Goal: Task Accomplishment & Management: Use online tool/utility

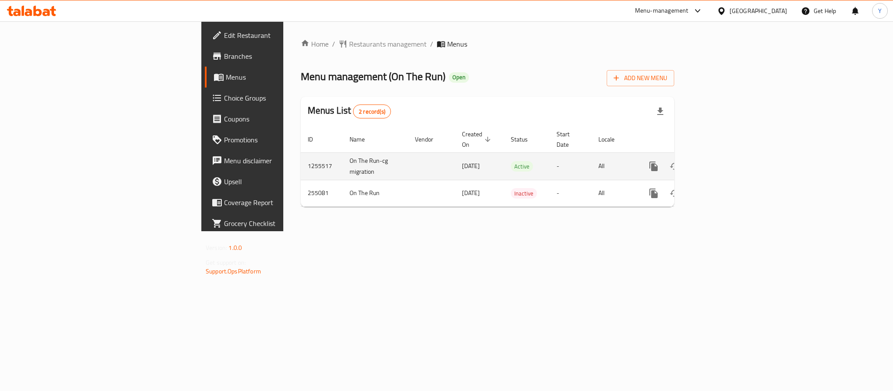
click at [727, 156] on link "enhanced table" at bounding box center [716, 166] width 21 height 21
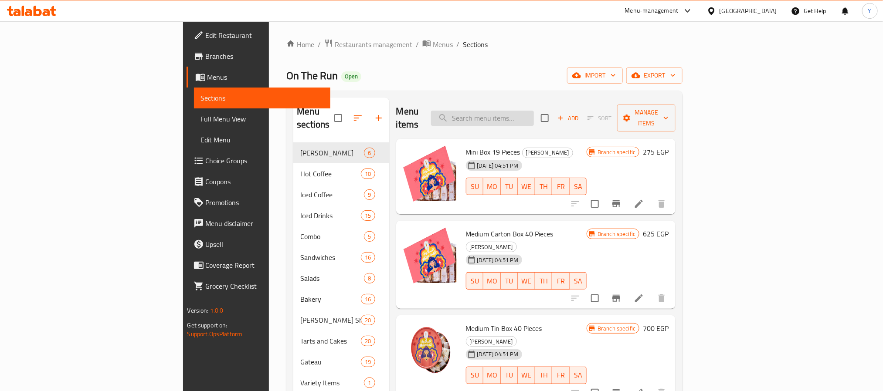
paste input "Cake Pops Box medium"
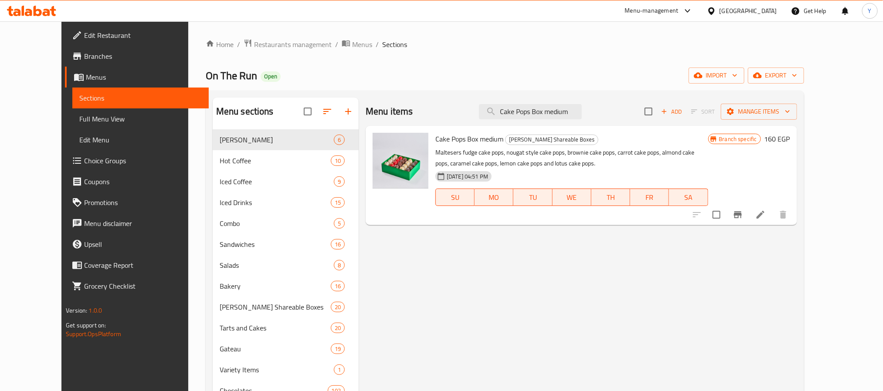
type input "Cake Pops Box medium"
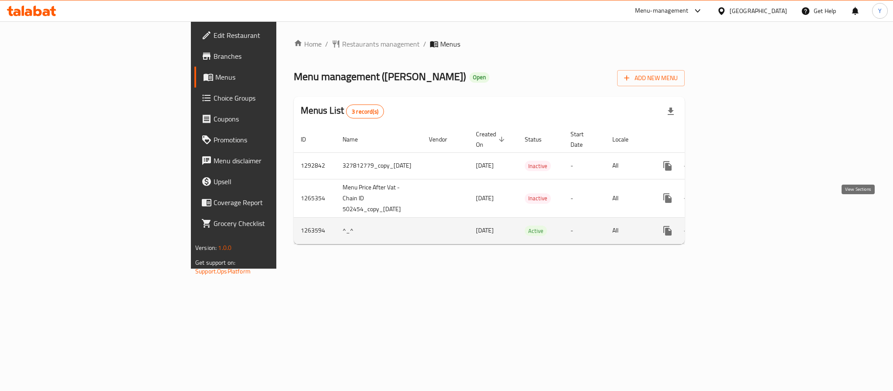
click at [735, 226] on icon "enhanced table" at bounding box center [730, 231] width 10 height 10
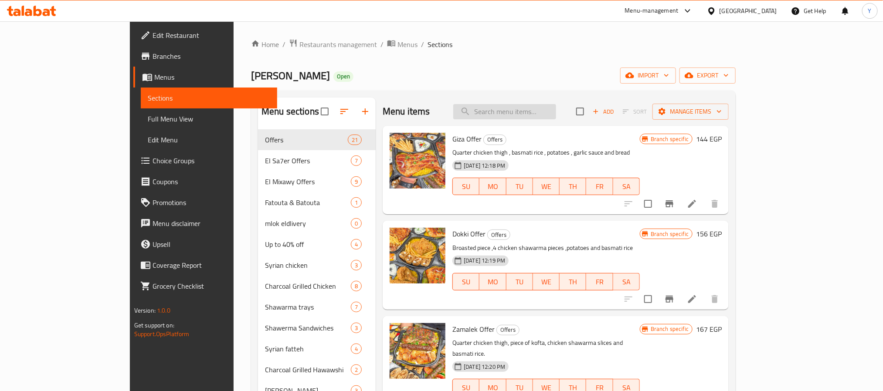
drag, startPoint x: 591, startPoint y: 97, endPoint x: 591, endPoint y: 115, distance: 18.3
click at [556, 115] on input "search" at bounding box center [504, 111] width 103 height 15
paste input "وسط البلد"
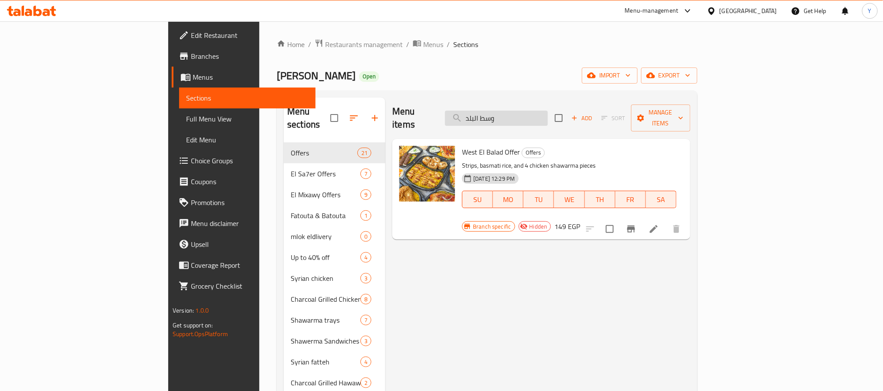
paste input "الجامعه"
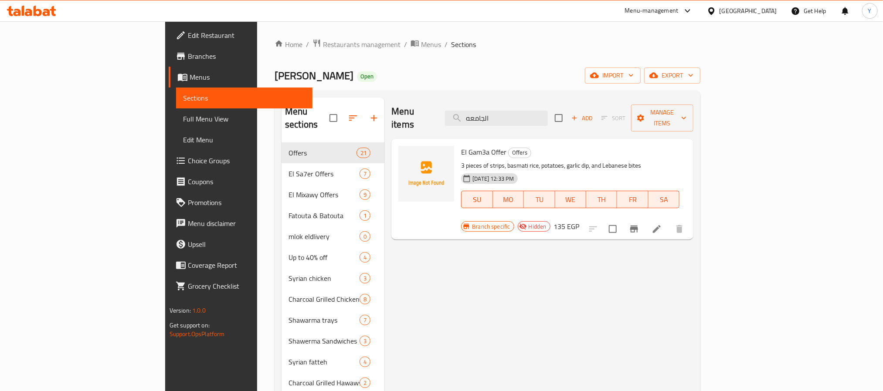
type input "الجامعه"
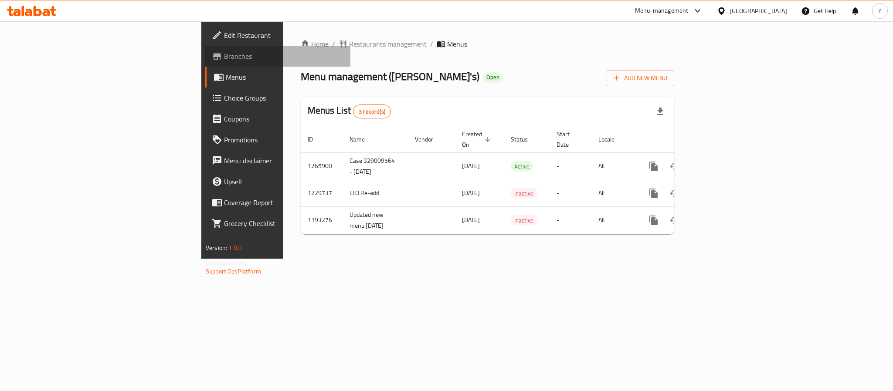
click at [205, 46] on link "Branches" at bounding box center [278, 56] width 146 height 21
click at [349, 42] on span "Restaurants management" at bounding box center [388, 44] width 78 height 10
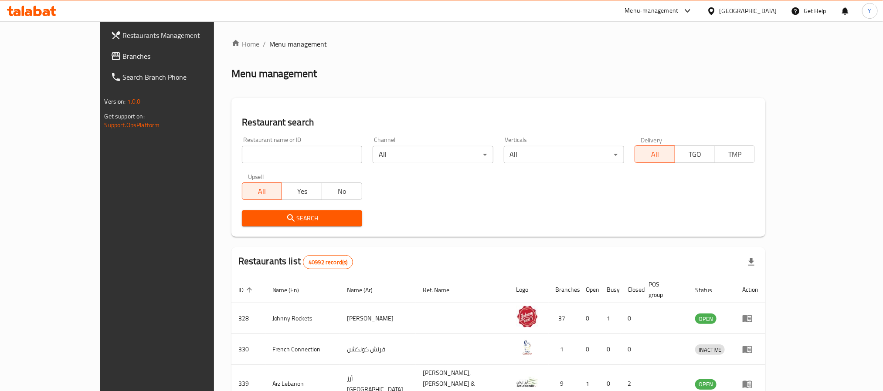
click at [244, 164] on div "Restaurant name or ID Restaurant name or ID" at bounding box center [302, 150] width 131 height 37
click at [242, 156] on input "search" at bounding box center [302, 154] width 120 height 17
paste input "8718"
type input "8718"
click button "Search" at bounding box center [302, 218] width 120 height 16
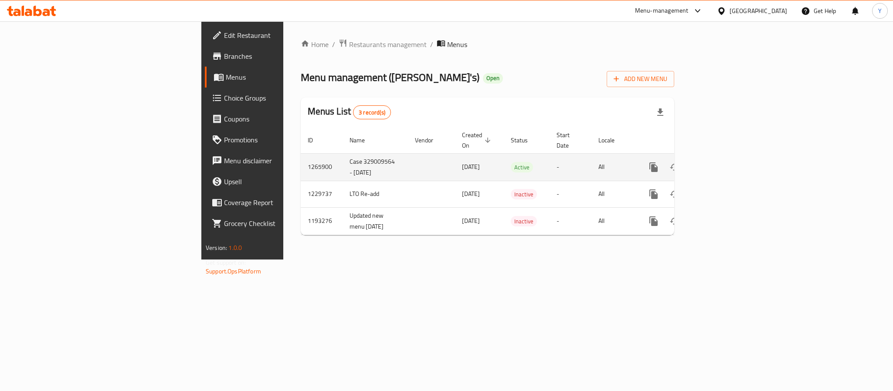
click at [734, 156] on td "enhanced table" at bounding box center [685, 166] width 98 height 27
click at [721, 162] on icon "enhanced table" at bounding box center [716, 167] width 10 height 10
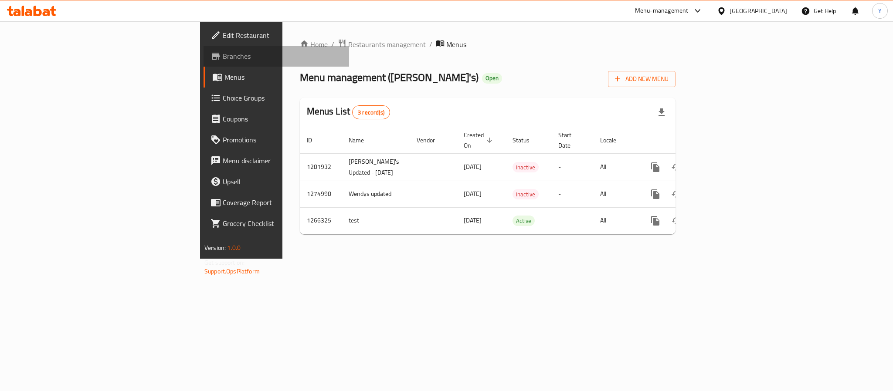
click at [203, 62] on link "Branches" at bounding box center [276, 56] width 146 height 21
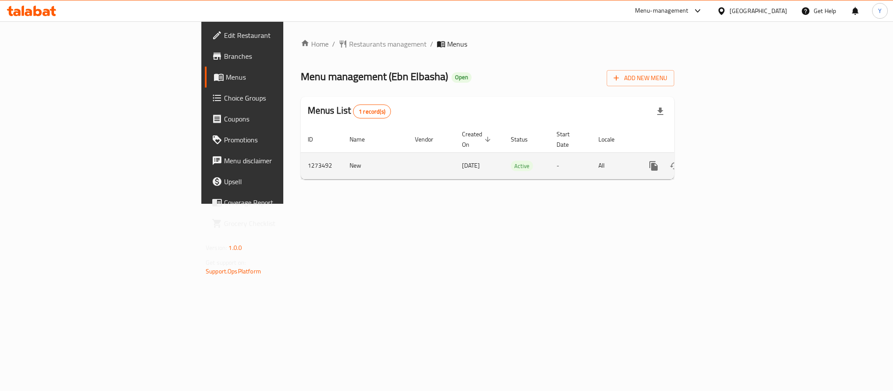
click at [720, 162] on icon "enhanced table" at bounding box center [716, 166] width 8 height 8
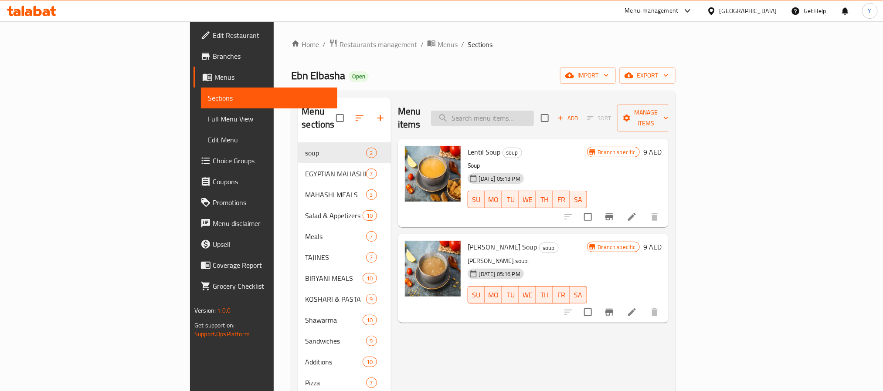
click at [534, 112] on input "search" at bounding box center [482, 118] width 103 height 15
paste input "Chicken Shawarma"
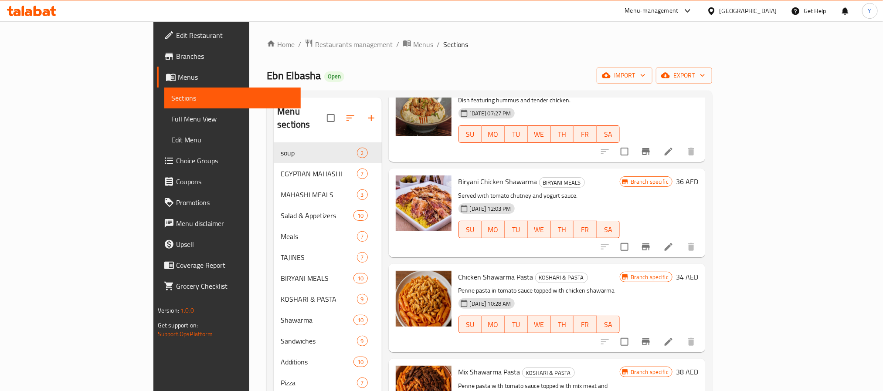
scroll to position [122, 0]
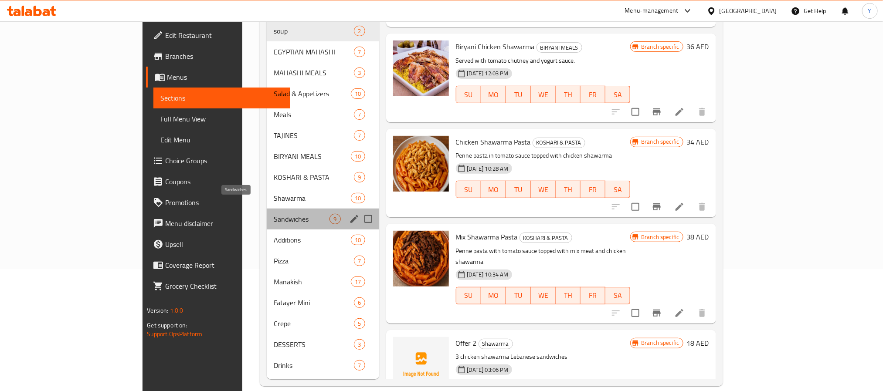
click at [274, 214] on span "Sandwiches" at bounding box center [302, 219] width 56 height 10
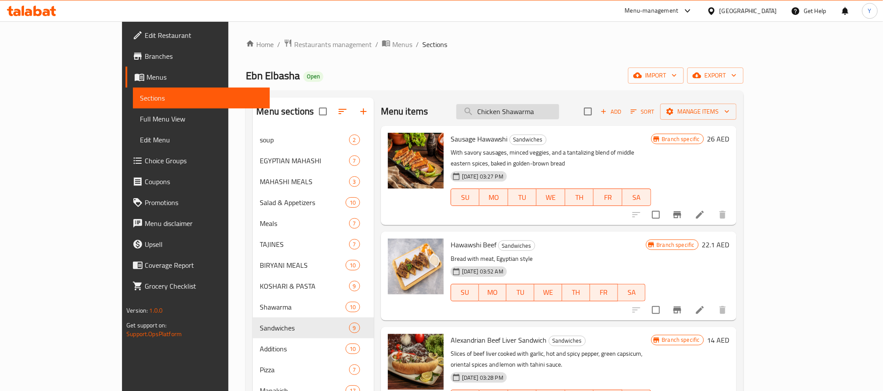
click at [526, 115] on input "Chicken Shawarma" at bounding box center [507, 111] width 103 height 15
click at [550, 115] on input "Chicken Shawarma" at bounding box center [507, 111] width 103 height 15
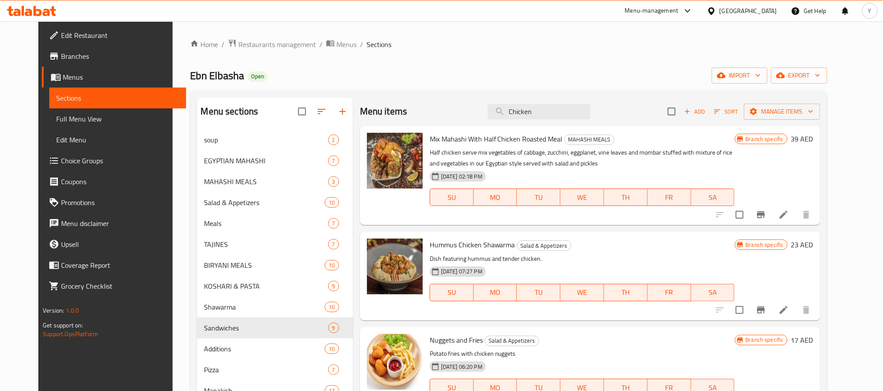
type input "Chicken"
drag, startPoint x: 566, startPoint y: 107, endPoint x: 305, endPoint y: 111, distance: 261.9
click at [331, 107] on div "Menu sections soup 2 EGYPTIAN MAHASHI 7 MAHASHI MEALS 3 Salad & Appetizers 10 M…" at bounding box center [508, 293] width 623 height 391
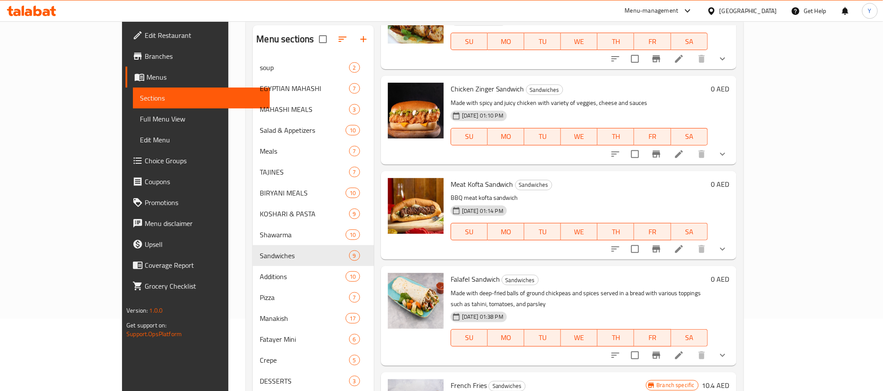
scroll to position [122, 0]
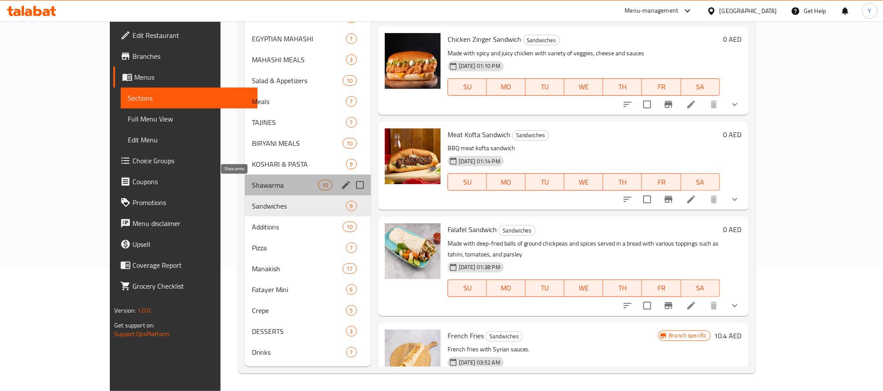
click at [252, 188] on span "Shawarma" at bounding box center [285, 185] width 67 height 10
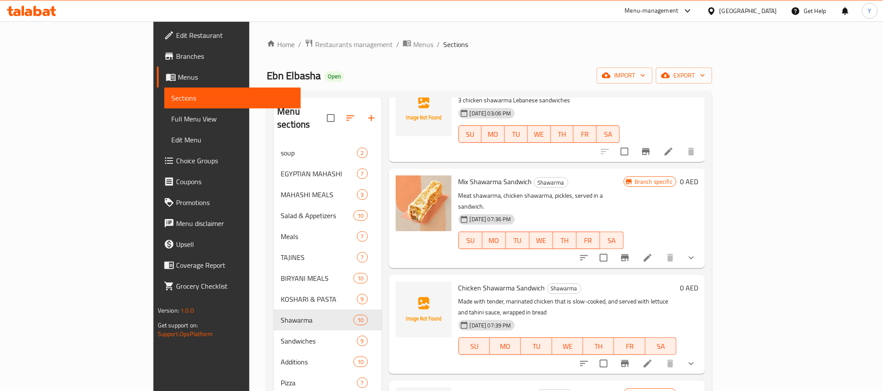
click at [701, 353] on button "show more" at bounding box center [691, 363] width 21 height 21
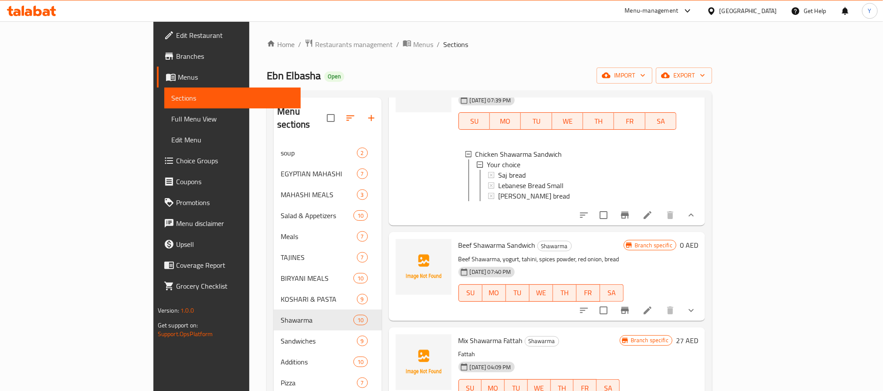
scroll to position [261, 0]
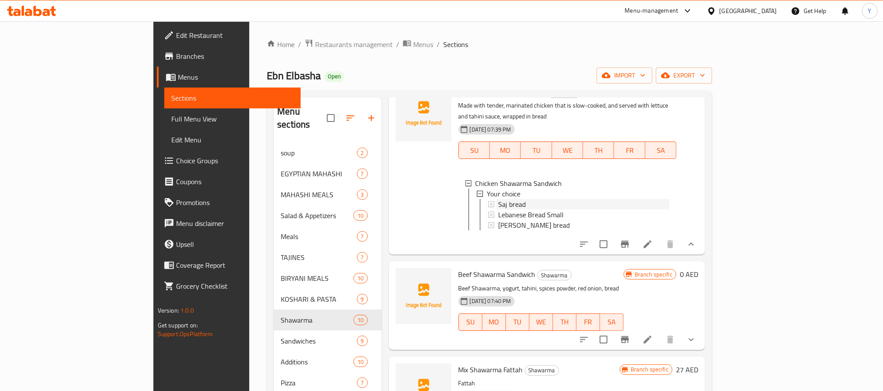
click at [498, 199] on span "Saj bread" at bounding box center [511, 204] width 27 height 10
click at [498, 210] on span "Lebanese Bread Small" at bounding box center [530, 215] width 65 height 10
click at [498, 220] on span "Sammon bread" at bounding box center [533, 225] width 71 height 10
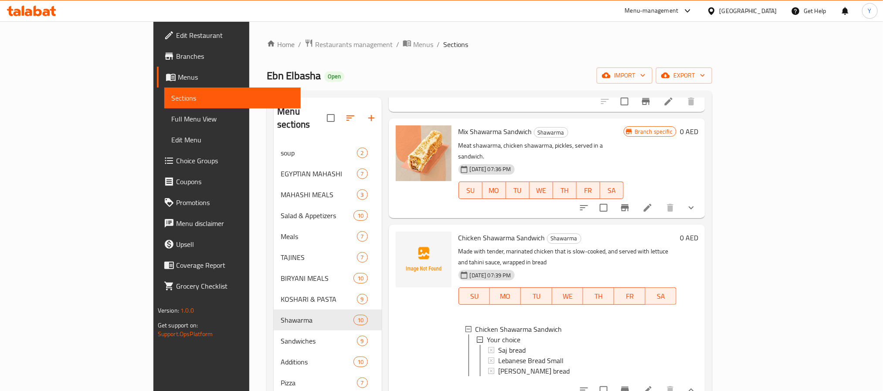
scroll to position [0, 0]
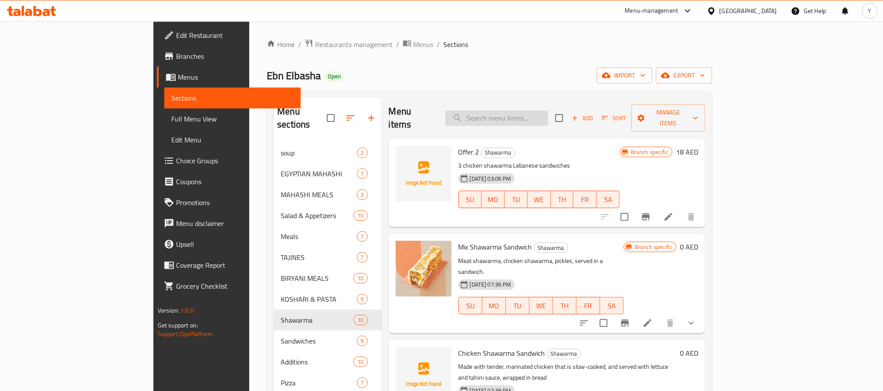
click at [546, 118] on input "search" at bounding box center [496, 118] width 103 height 15
paste input "Manakish"
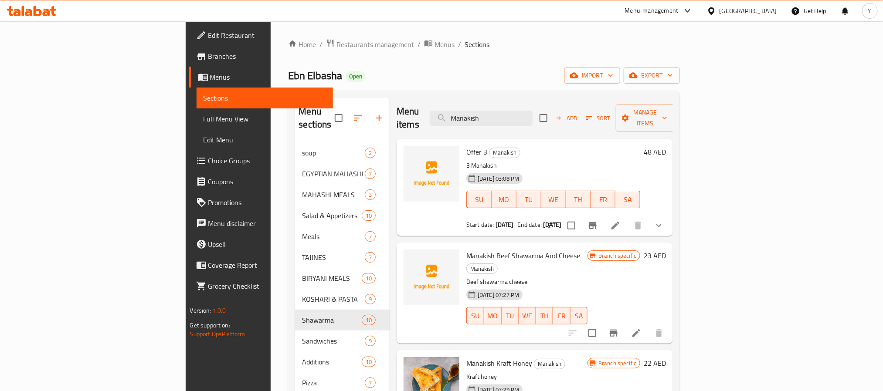
click at [669, 215] on button "show more" at bounding box center [658, 225] width 21 height 21
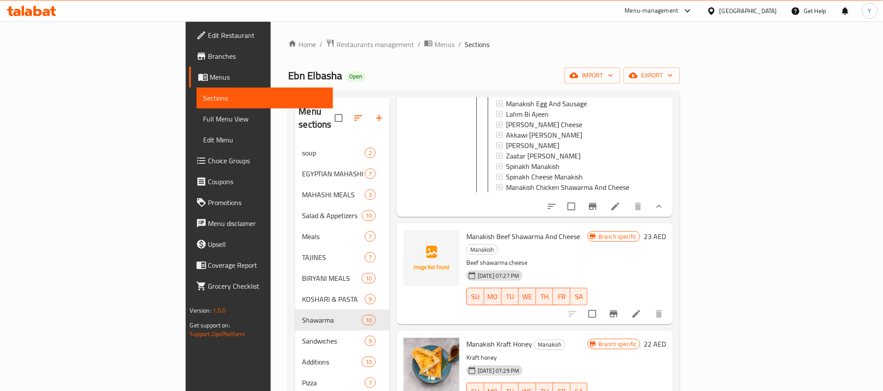
scroll to position [588, 0]
click at [669, 206] on button "show more" at bounding box center [658, 205] width 21 height 21
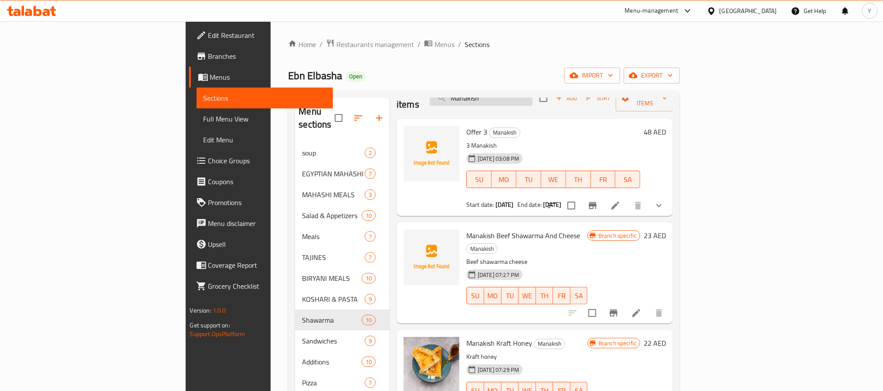
scroll to position [0, 0]
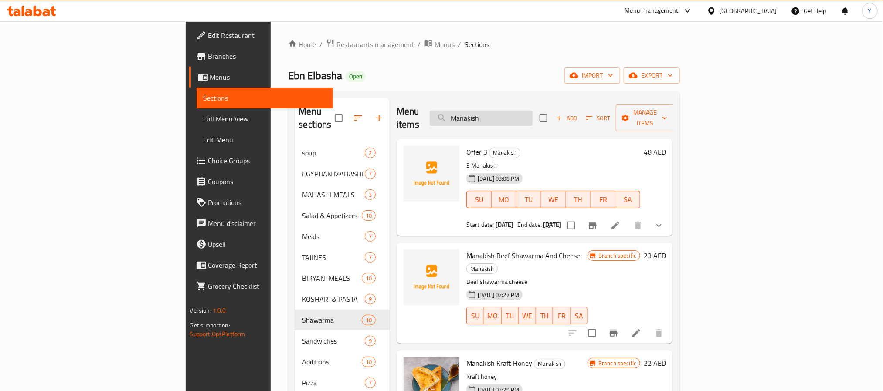
click at [532, 111] on input "Manakish" at bounding box center [481, 118] width 103 height 15
paste input "Half Chicken"
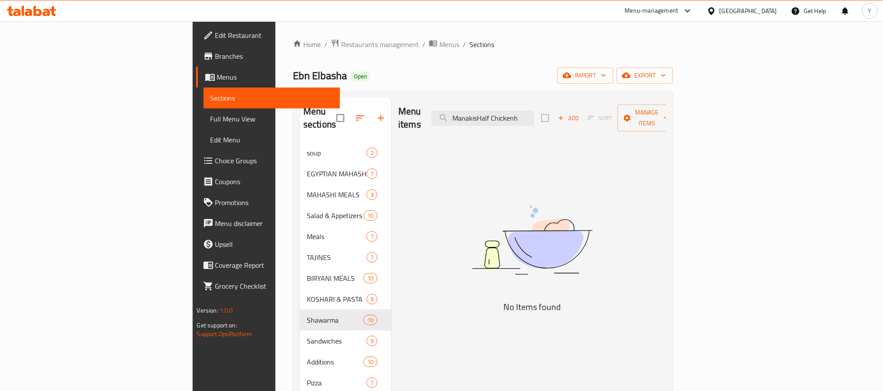
paste input "Half Chicken"
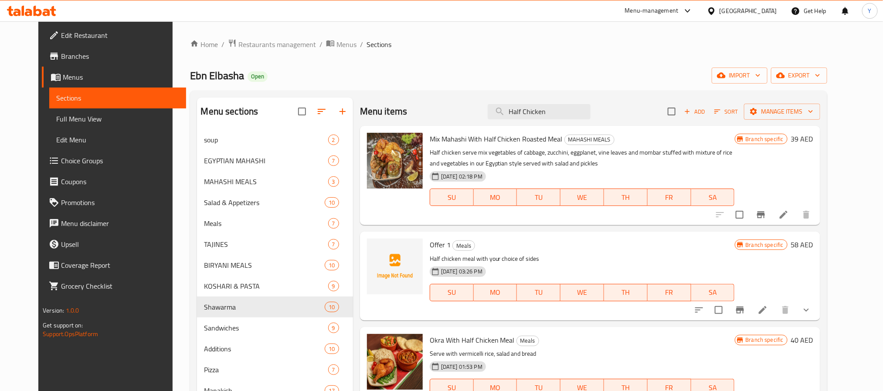
click at [555, 120] on div "Menu items Half Chicken Add Sort Manage items" at bounding box center [590, 112] width 460 height 28
click at [559, 106] on input "Half Chicken" at bounding box center [539, 111] width 103 height 15
paste input "wawshi"
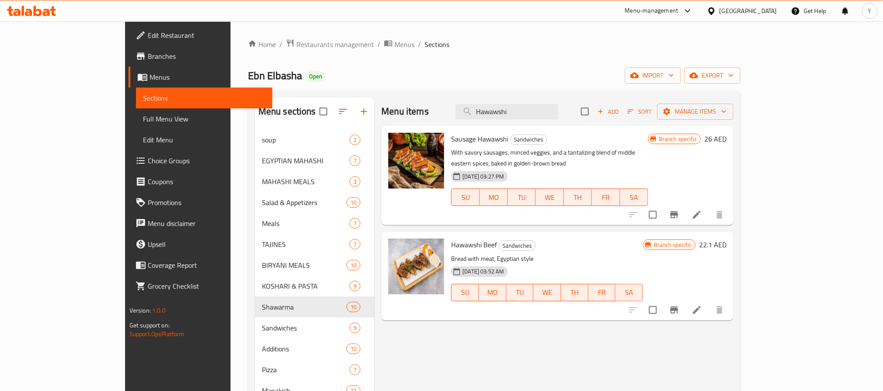
type input "Hawawshi"
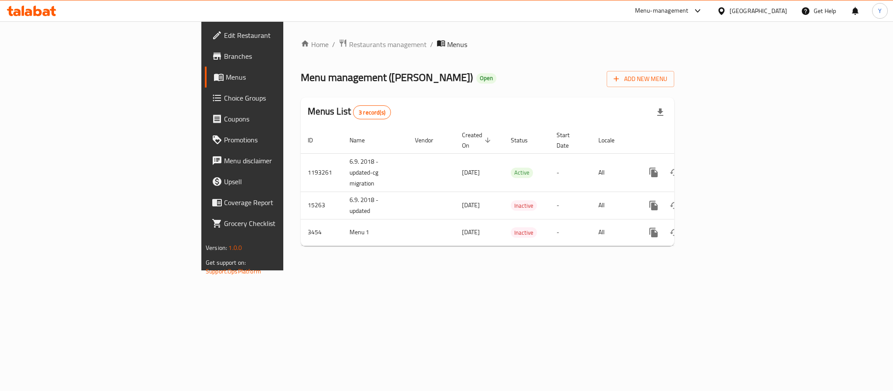
click at [224, 60] on span "Branches" at bounding box center [283, 56] width 119 height 10
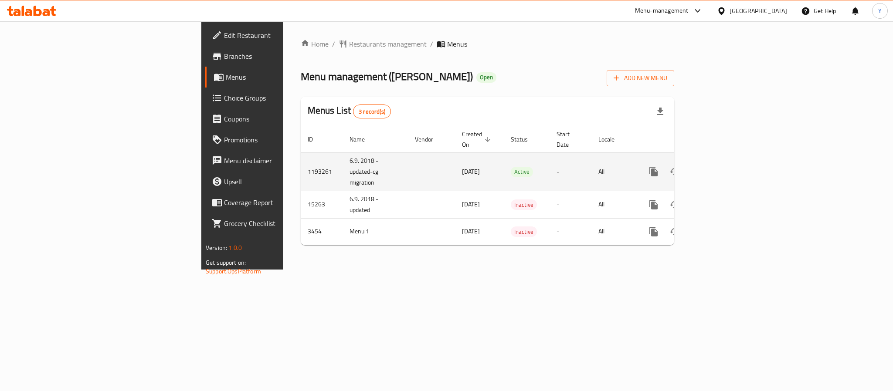
click at [727, 161] on link "enhanced table" at bounding box center [716, 171] width 21 height 21
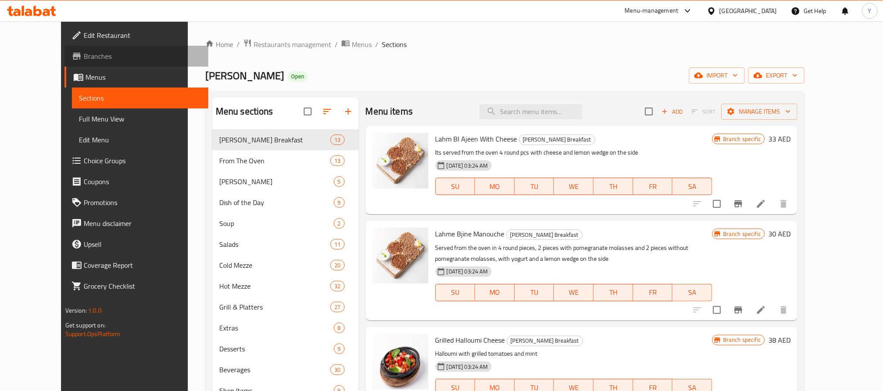
click at [64, 62] on link "Branches" at bounding box center [136, 56] width 144 height 21
